Goal: Transaction & Acquisition: Book appointment/travel/reservation

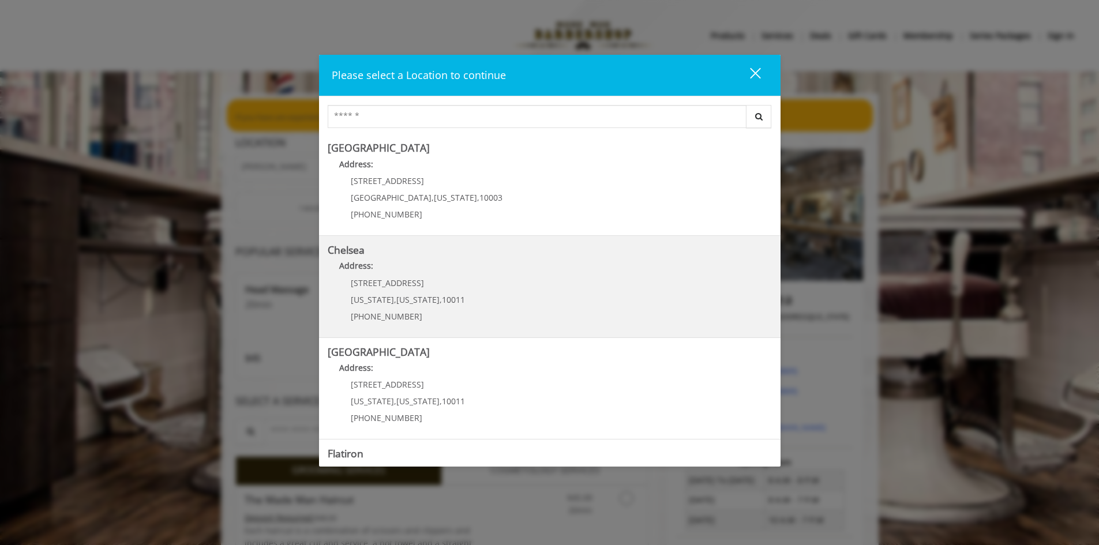
click at [421, 271] on p "Address:" at bounding box center [550, 269] width 444 height 18
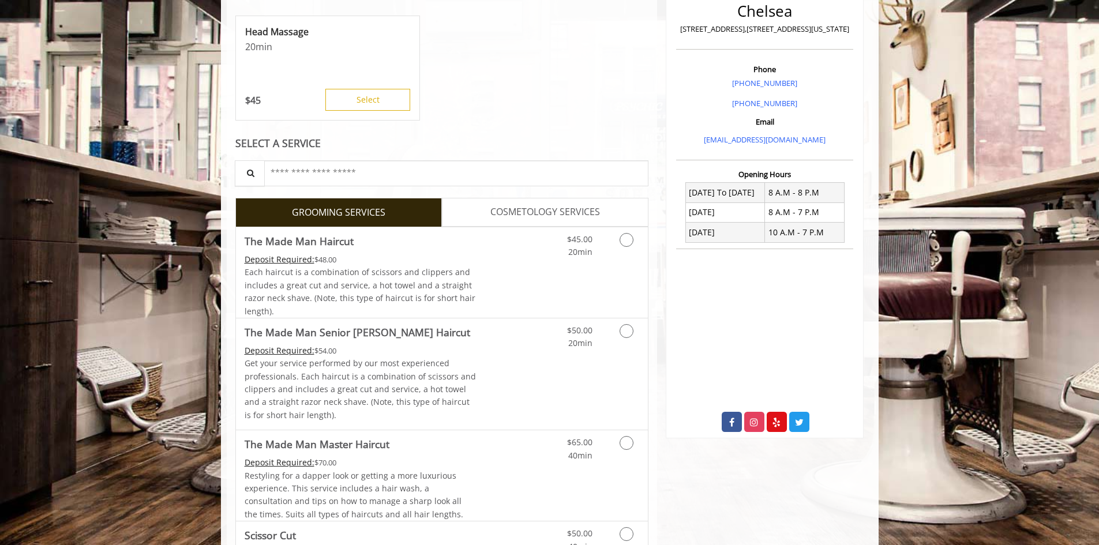
scroll to position [288, 0]
click at [622, 237] on icon "Grooming services" at bounding box center [627, 239] width 14 height 14
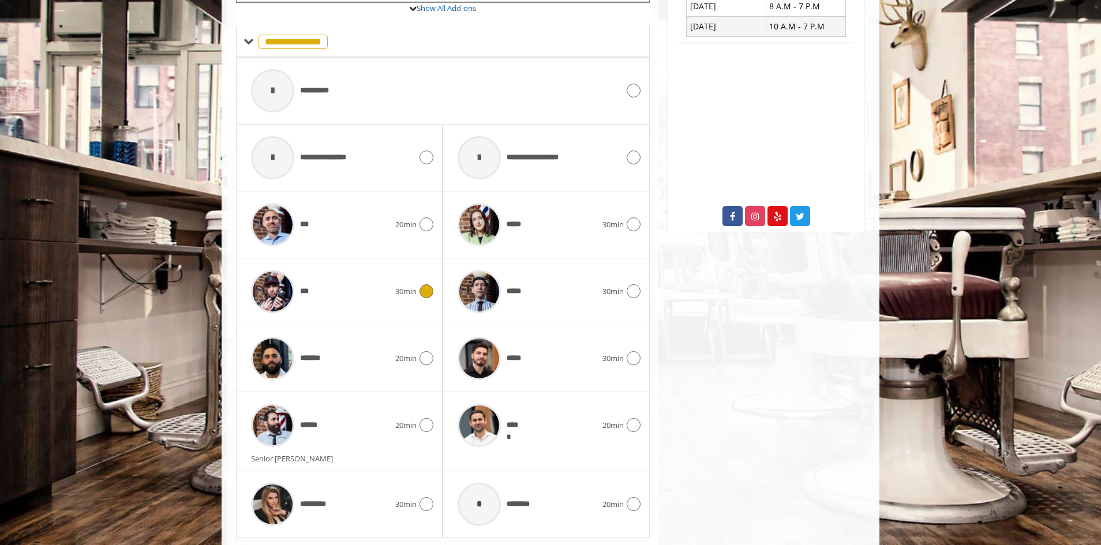
scroll to position [505, 0]
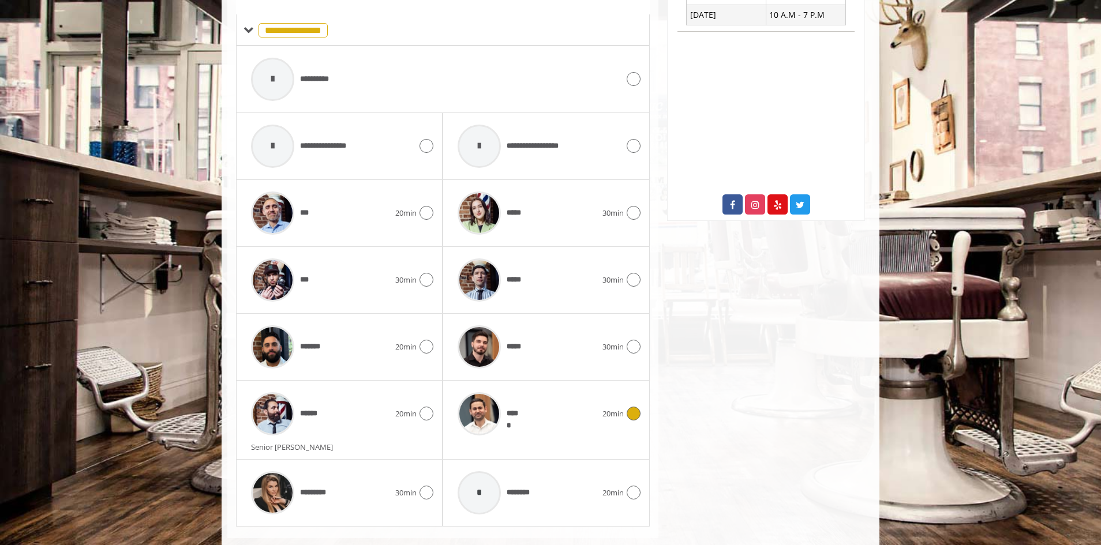
click at [639, 414] on icon at bounding box center [633, 414] width 14 height 14
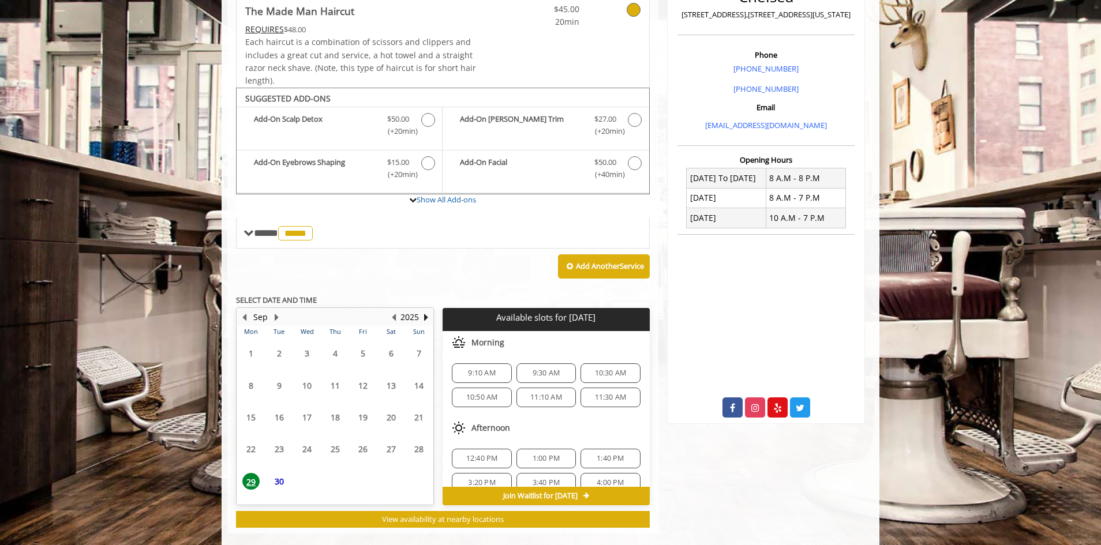
scroll to position [320, 0]
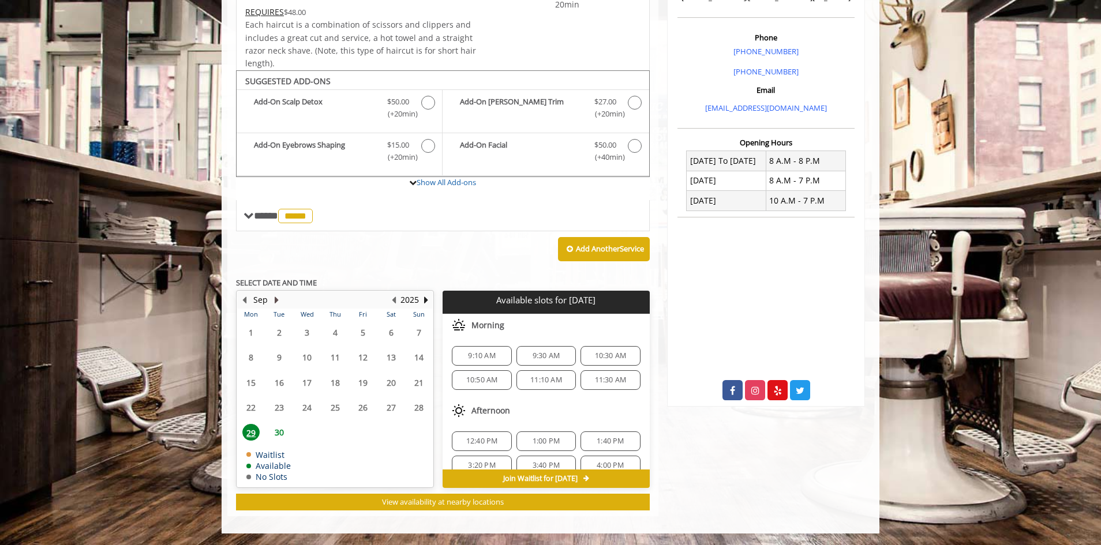
click at [275, 297] on button "Next Month" at bounding box center [276, 300] width 9 height 13
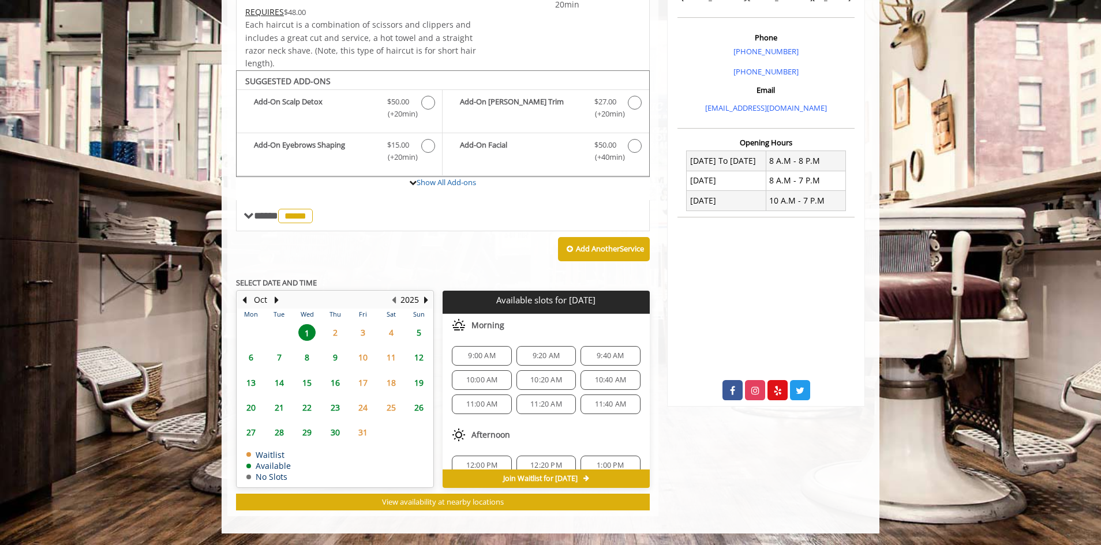
click at [332, 331] on span "2" at bounding box center [335, 332] width 17 height 17
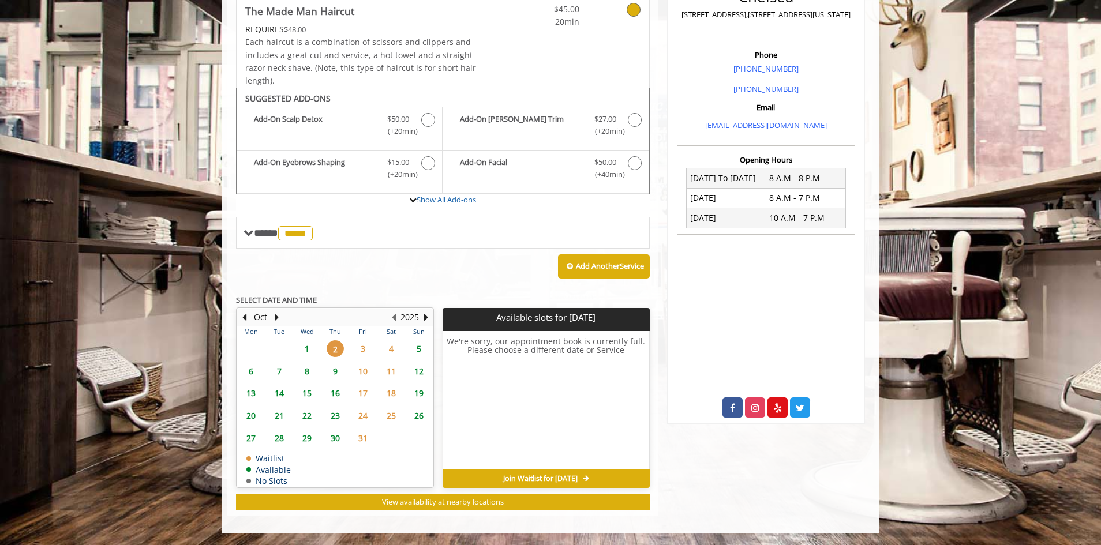
click at [306, 349] on span "1" at bounding box center [306, 348] width 17 height 17
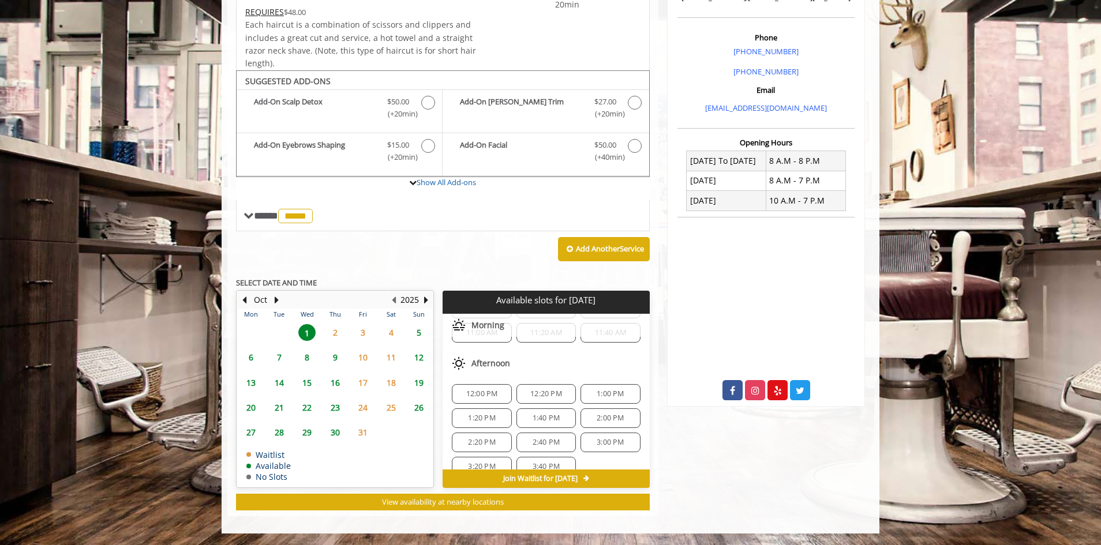
scroll to position [88, 0]
click at [239, 299] on button "Previous Month" at bounding box center [243, 300] width 9 height 13
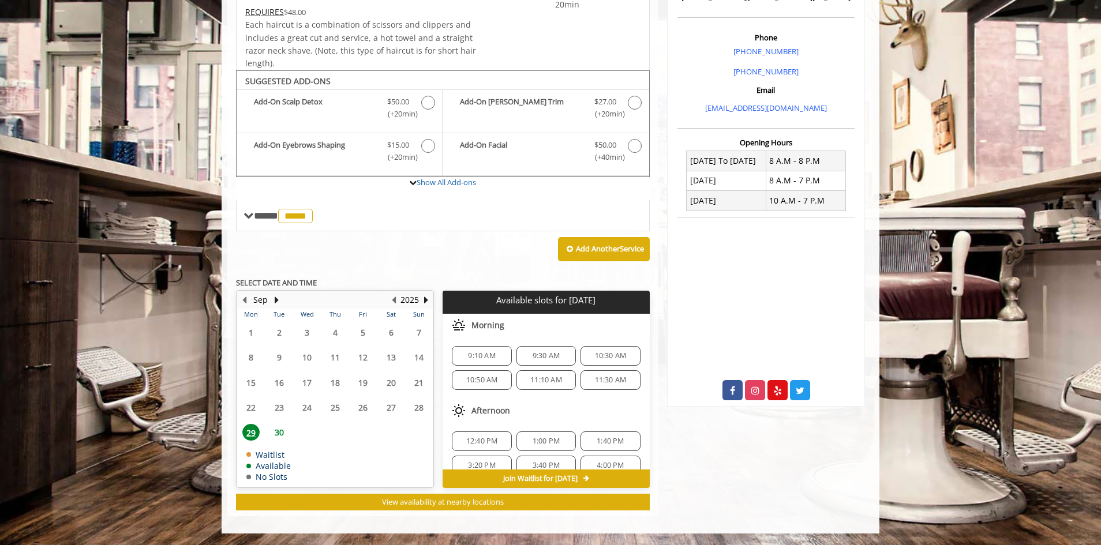
scroll to position [15, 0]
click at [280, 432] on span "30" at bounding box center [279, 432] width 17 height 17
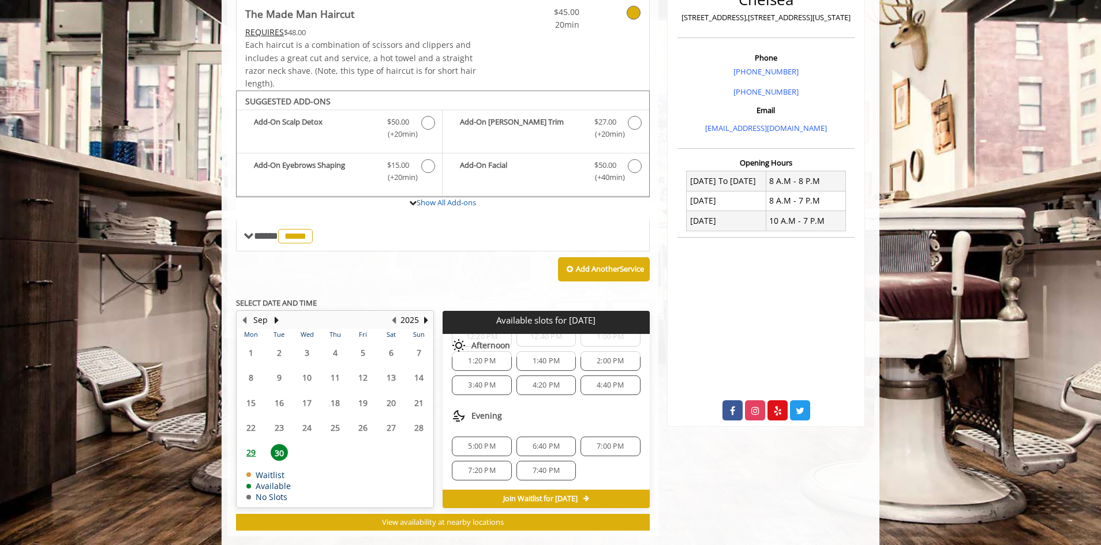
scroll to position [320, 0]
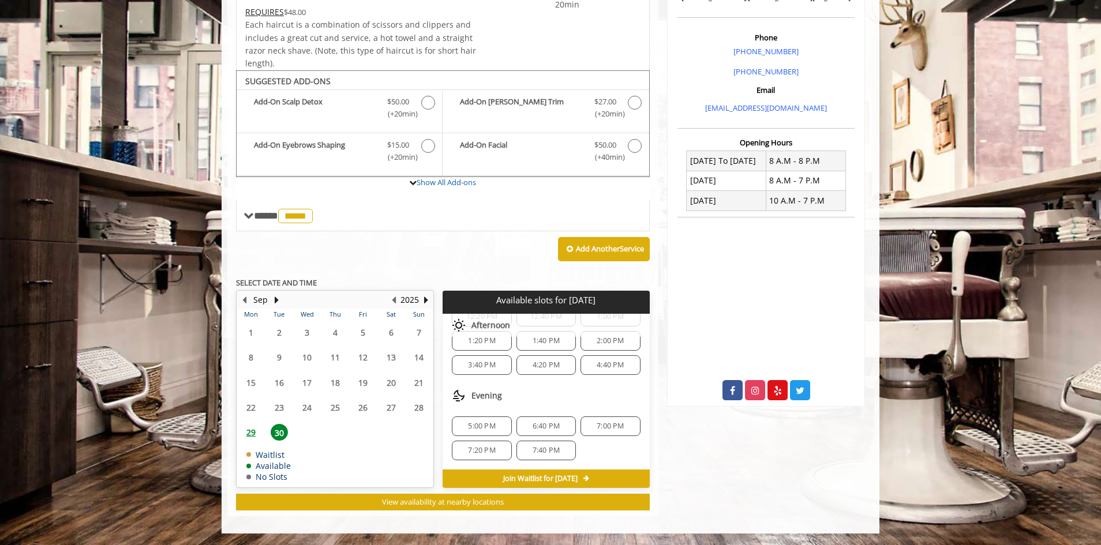
click at [249, 427] on span "29" at bounding box center [250, 432] width 17 height 17
click at [281, 432] on span "30" at bounding box center [279, 432] width 17 height 17
click at [558, 453] on span "7:40 PM" at bounding box center [545, 450] width 49 height 9
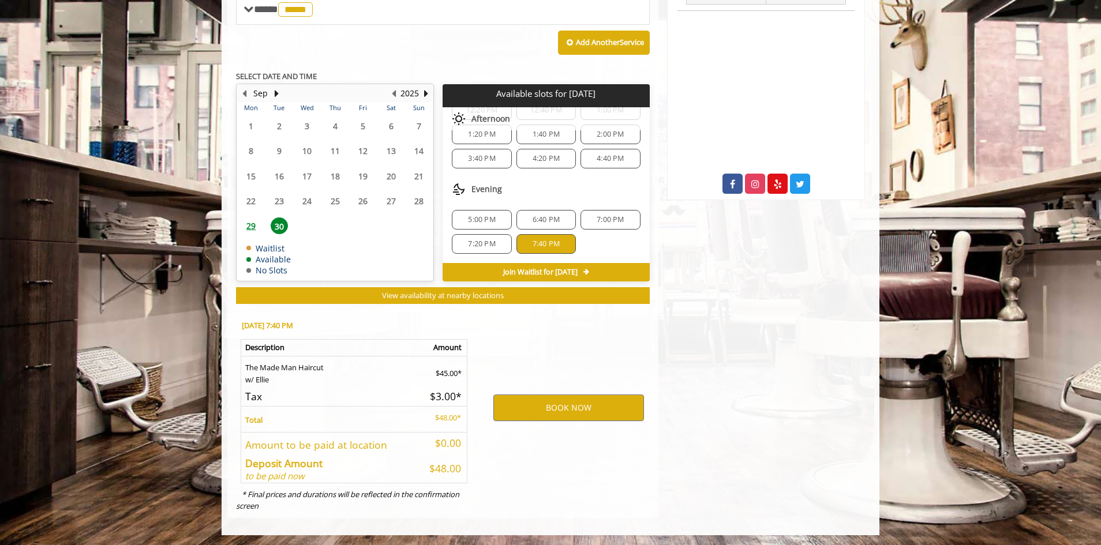
scroll to position [528, 0]
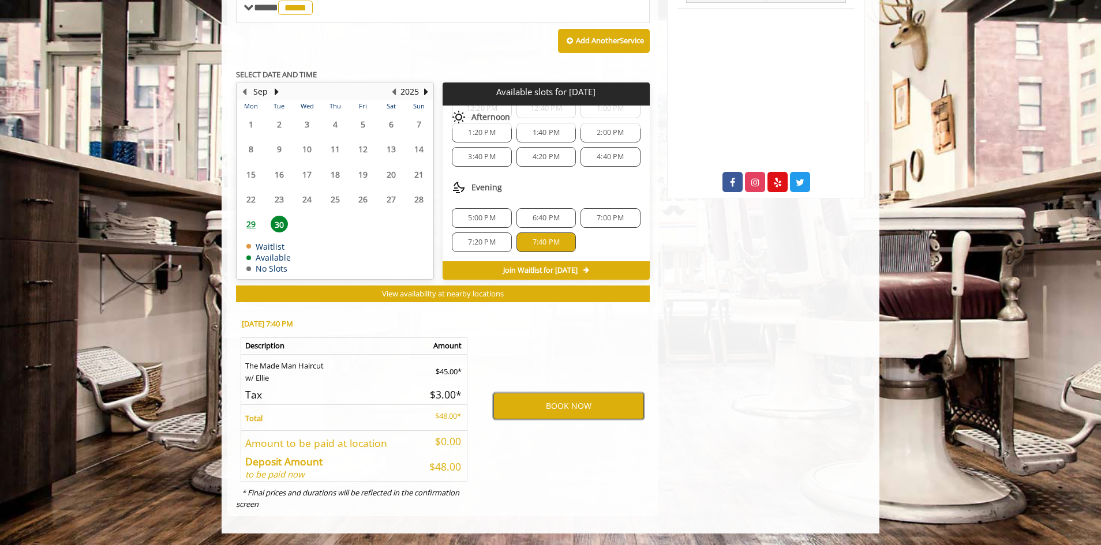
click at [555, 413] on button "BOOK NOW" at bounding box center [568, 406] width 151 height 27
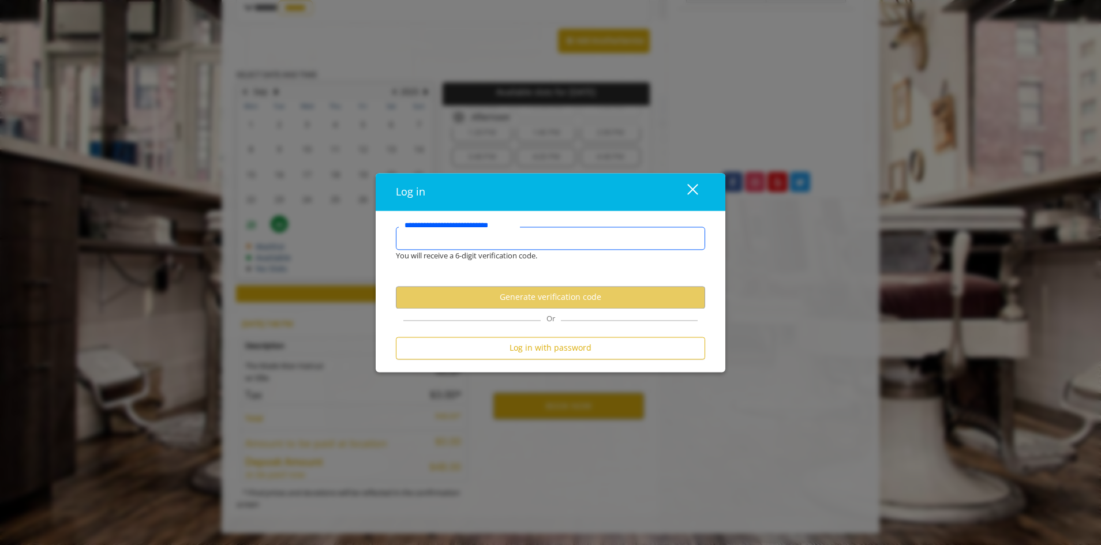
click at [451, 241] on input "**********" at bounding box center [550, 238] width 309 height 23
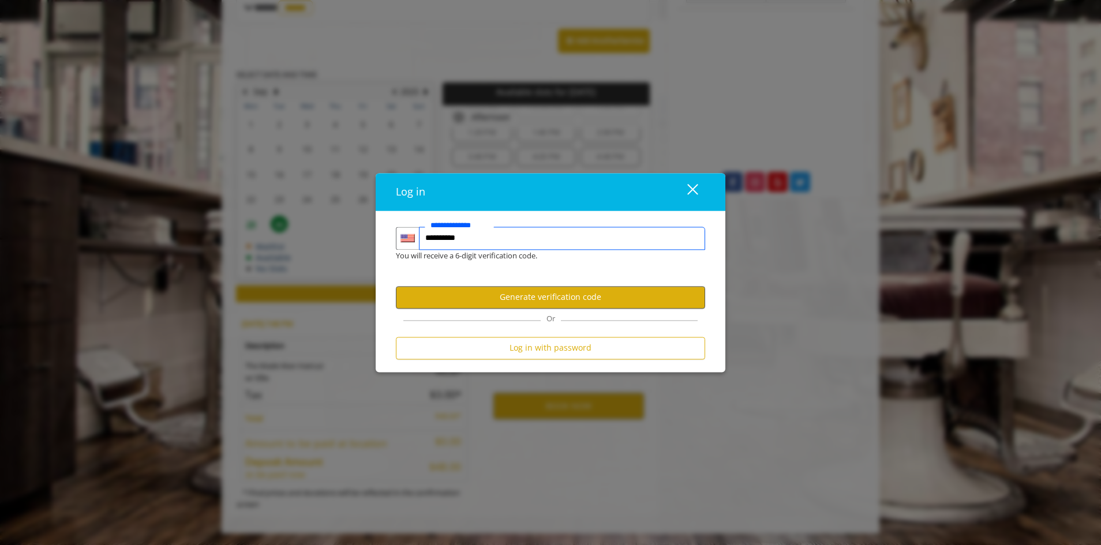
type input "**********"
click at [561, 298] on button "Generate verification code" at bounding box center [550, 297] width 309 height 22
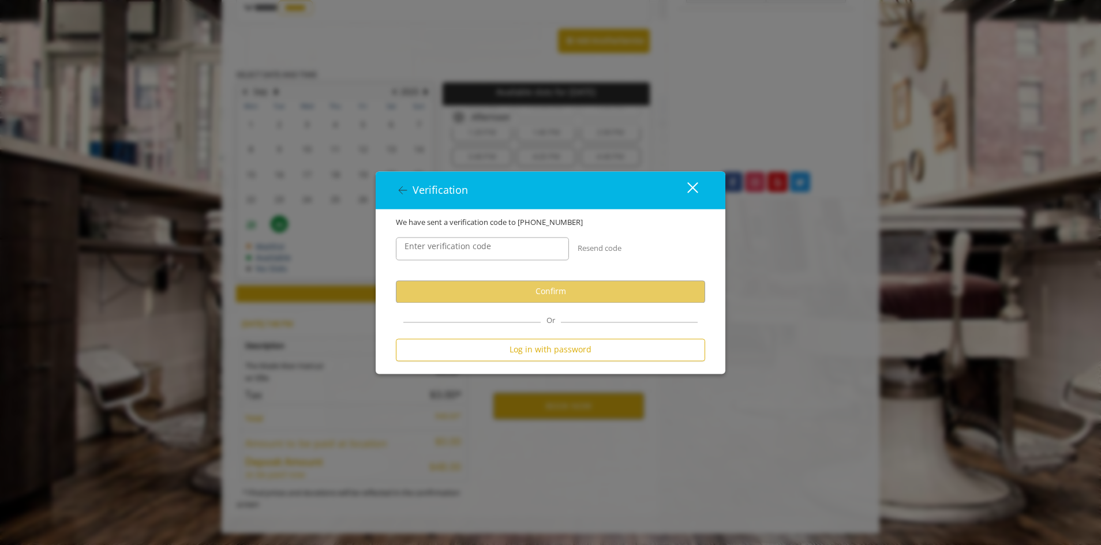
scroll to position [0, 0]
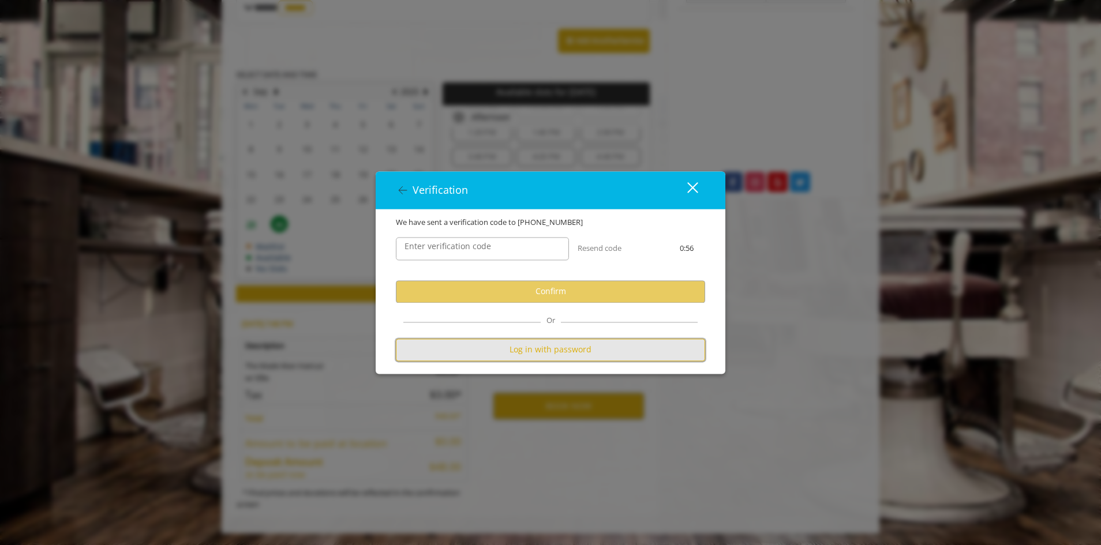
click at [584, 356] on button "Log in with password" at bounding box center [550, 350] width 309 height 22
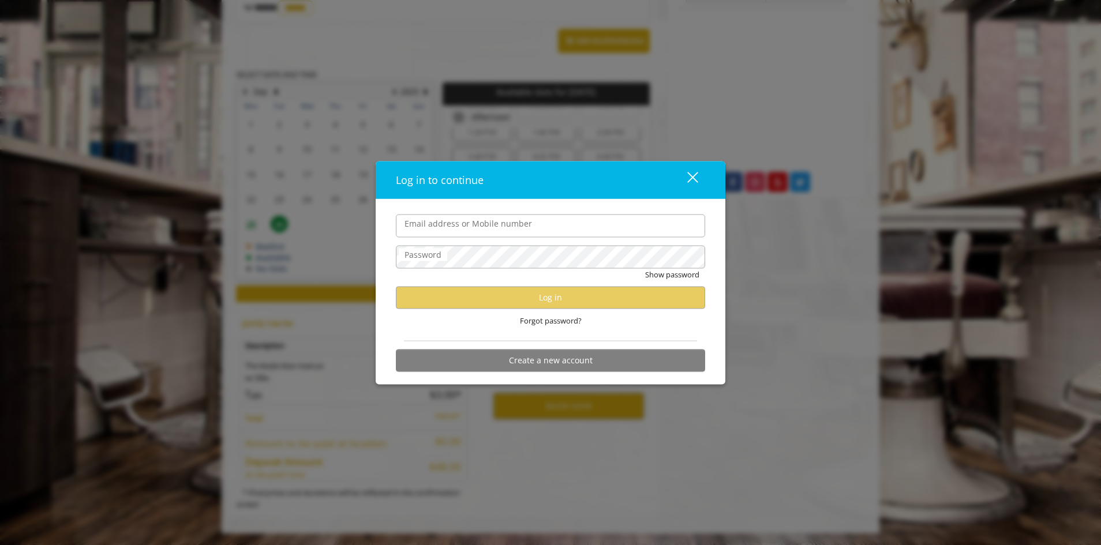
type input "**********"
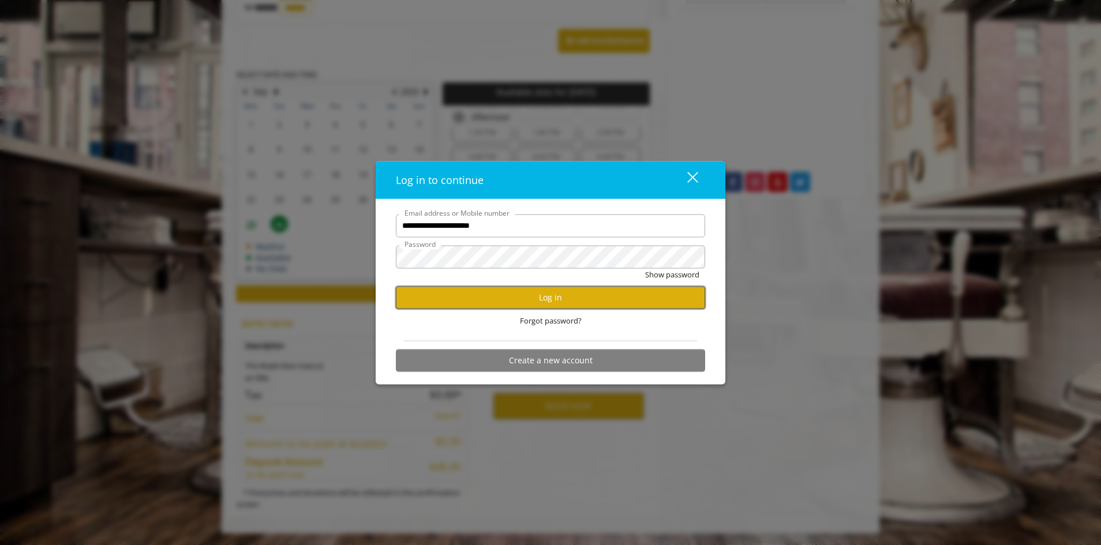
click at [552, 291] on button "Log in" at bounding box center [550, 297] width 309 height 22
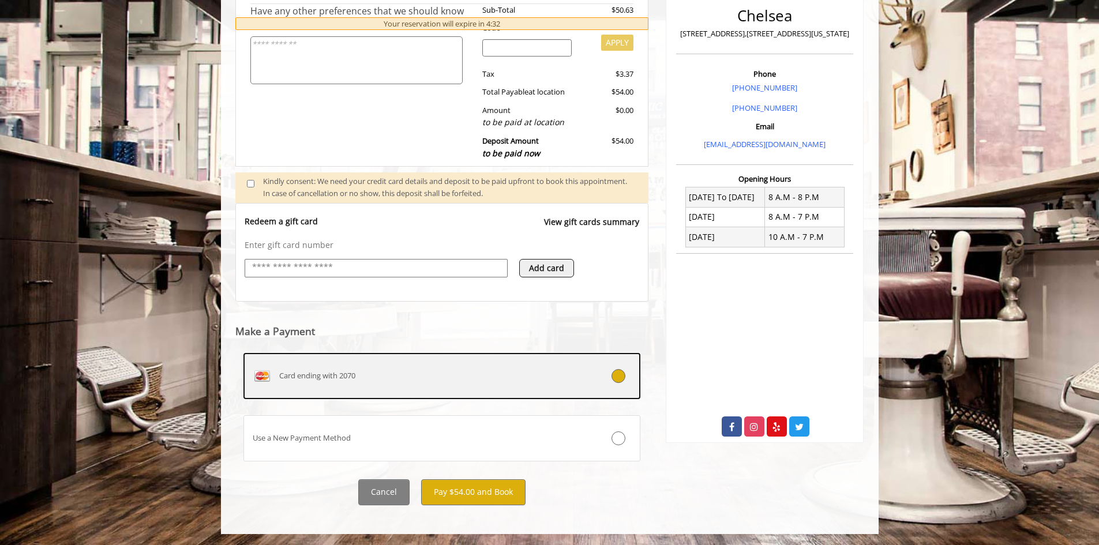
scroll to position [284, 0]
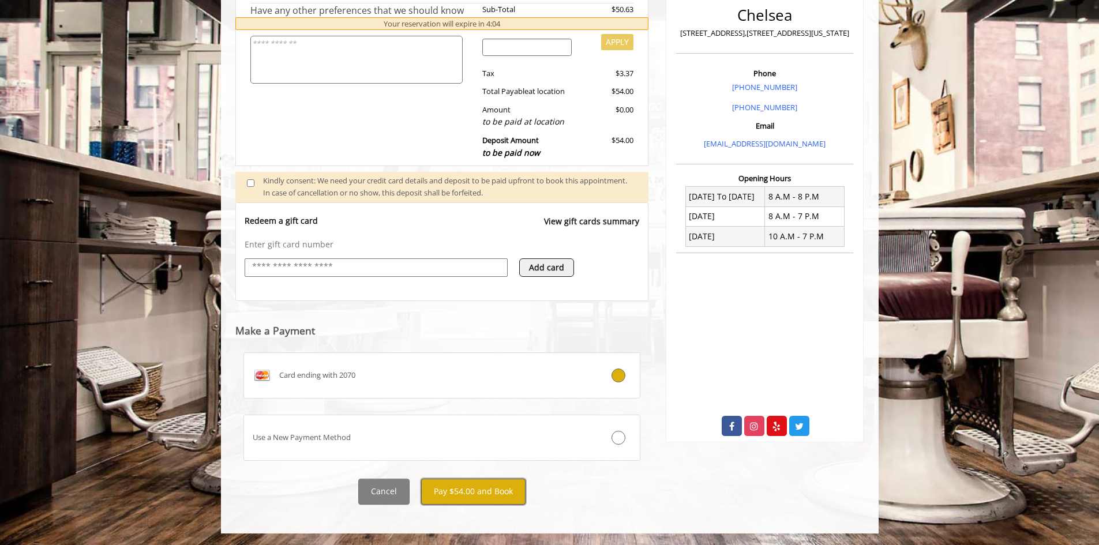
click at [468, 486] on button "Pay $54.00 and Book" at bounding box center [473, 492] width 104 height 26
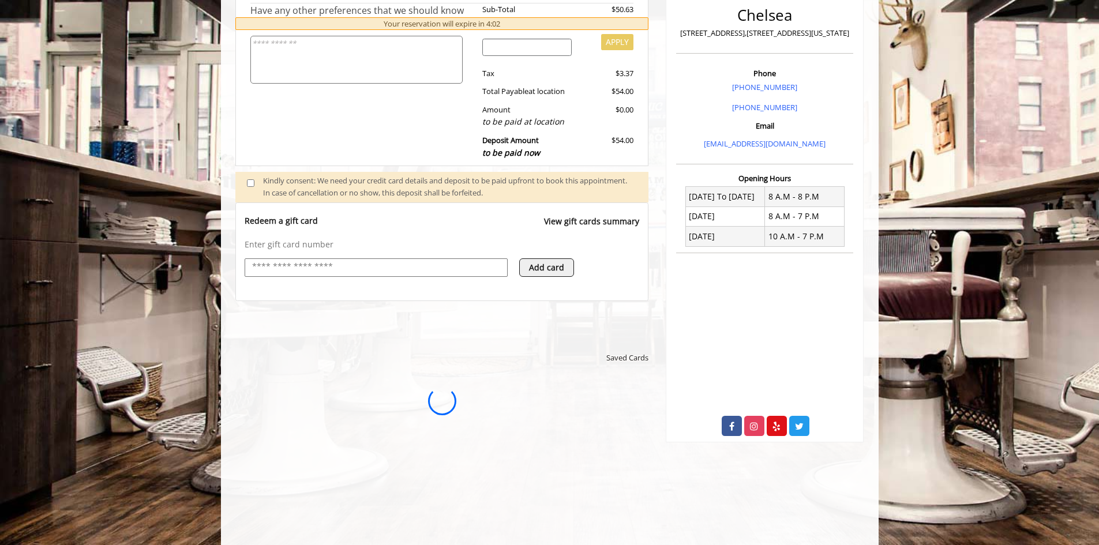
scroll to position [0, 0]
